Goal: Task Accomplishment & Management: Manage account settings

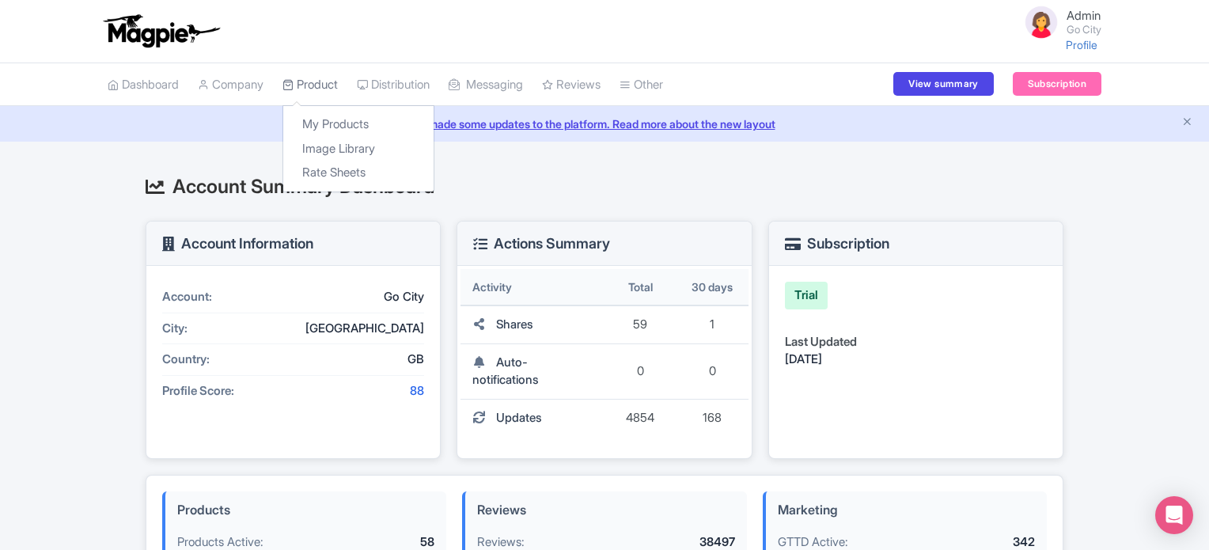
click at [317, 83] on link "Product" at bounding box center [309, 85] width 55 height 44
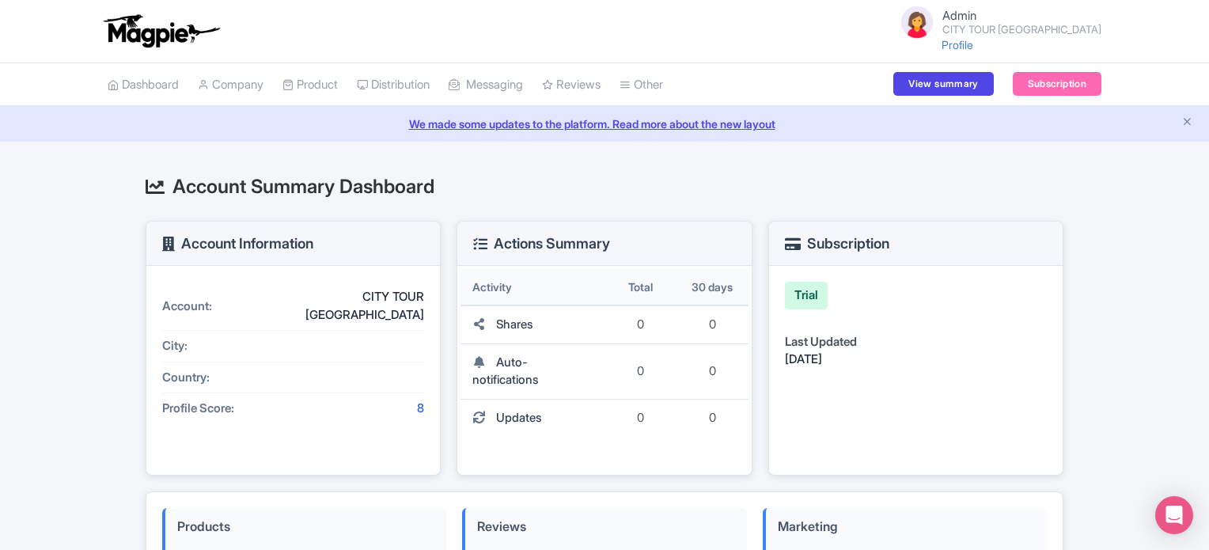
click at [70, 331] on div "Account Summary Dashboard Account Information Account: CITY TOUR TOKYO City: Co…" at bounding box center [604, 534] width 1209 height 747
click at [153, 84] on link "Dashboard" at bounding box center [143, 85] width 71 height 44
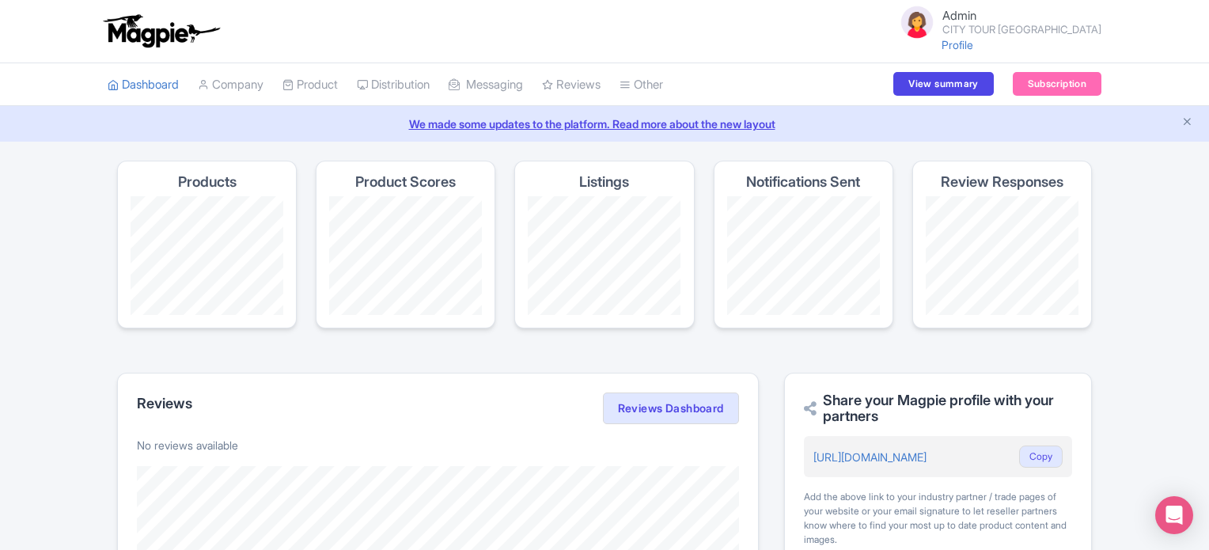
click at [35, 213] on div "Magpie recommends Look into TUI Musement as a distribution channel TUI Musement…" at bounding box center [604, 510] width 1209 height 698
click at [229, 86] on link "Company" at bounding box center [231, 85] width 66 height 44
